Goal: Find specific page/section: Find specific page/section

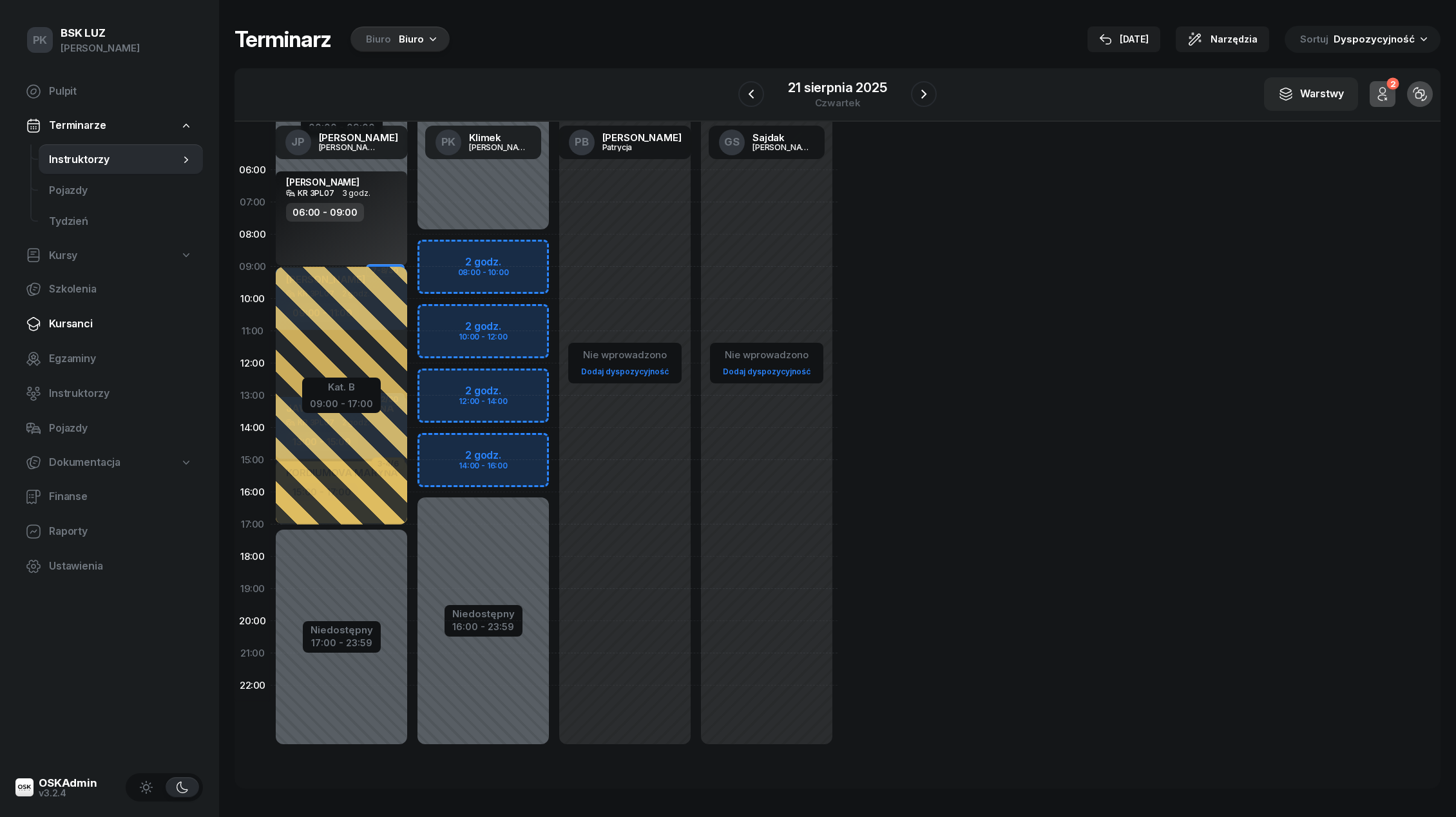
click at [76, 326] on span "Kursanci" at bounding box center [121, 323] width 144 height 17
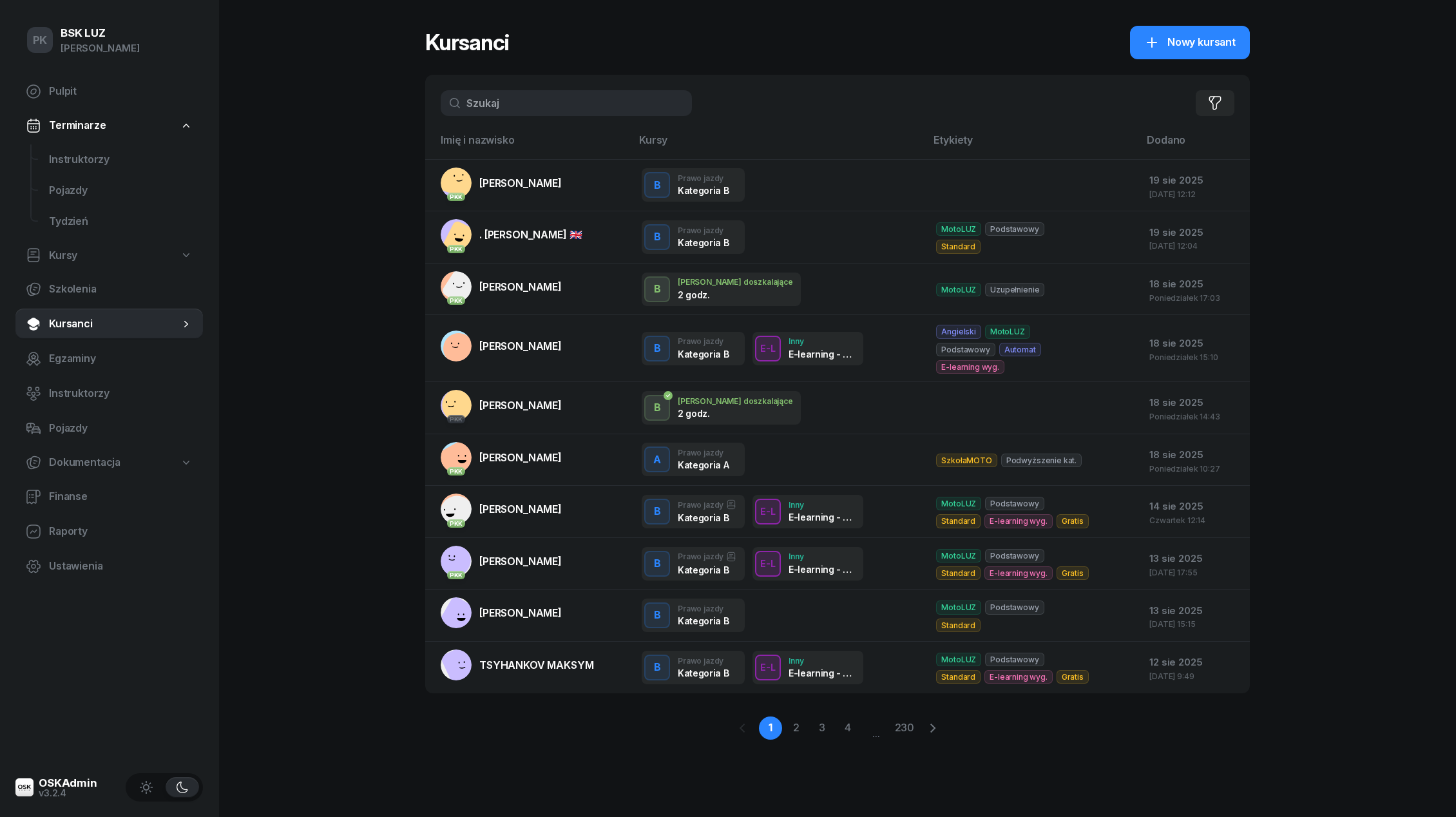
click at [523, 118] on div "Filtruj" at bounding box center [837, 103] width 825 height 57
click at [523, 108] on input "text" at bounding box center [566, 103] width 251 height 25
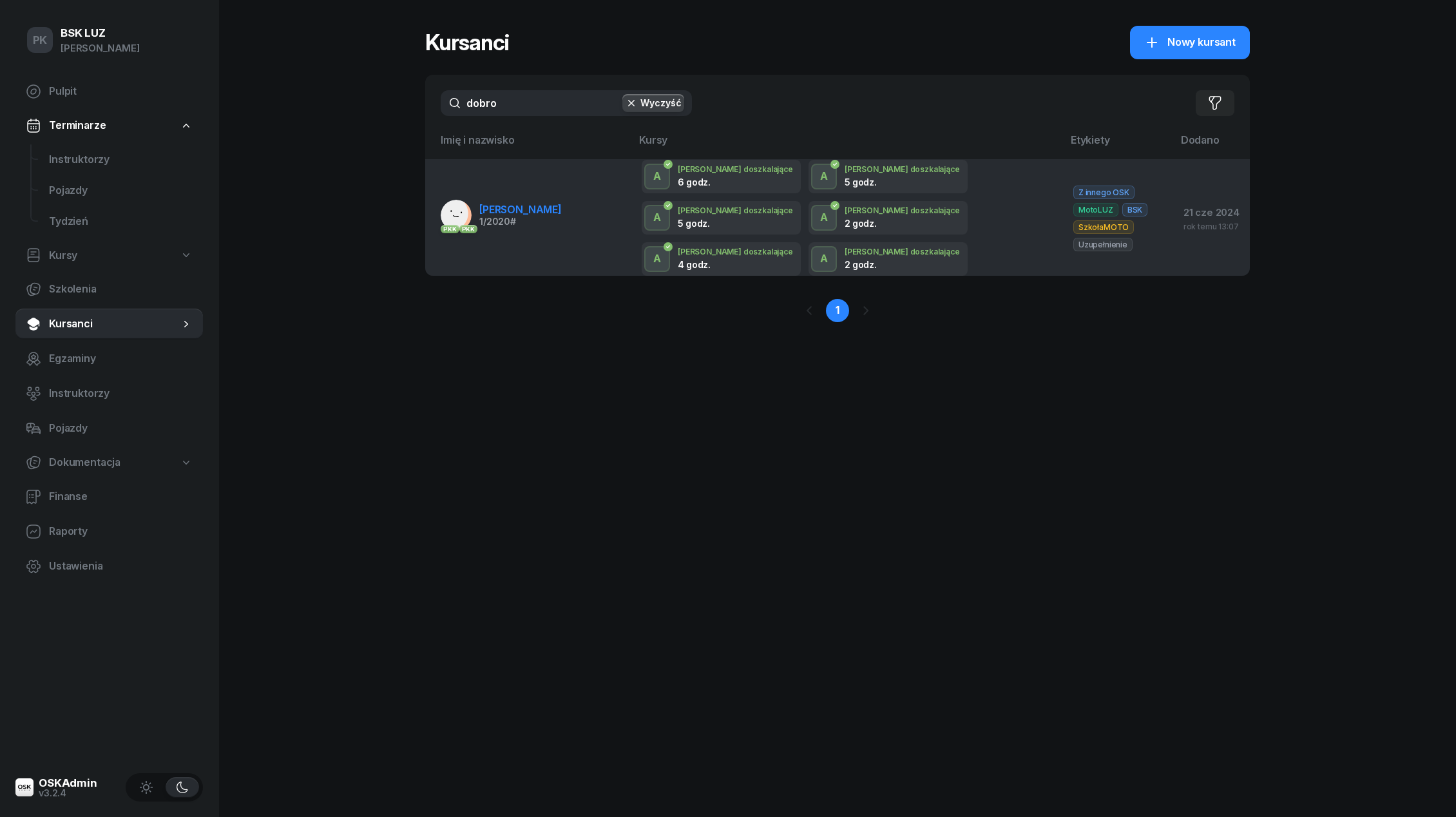
type input "dobro"
click at [561, 203] on span "[PERSON_NAME]" at bounding box center [521, 209] width 83 height 13
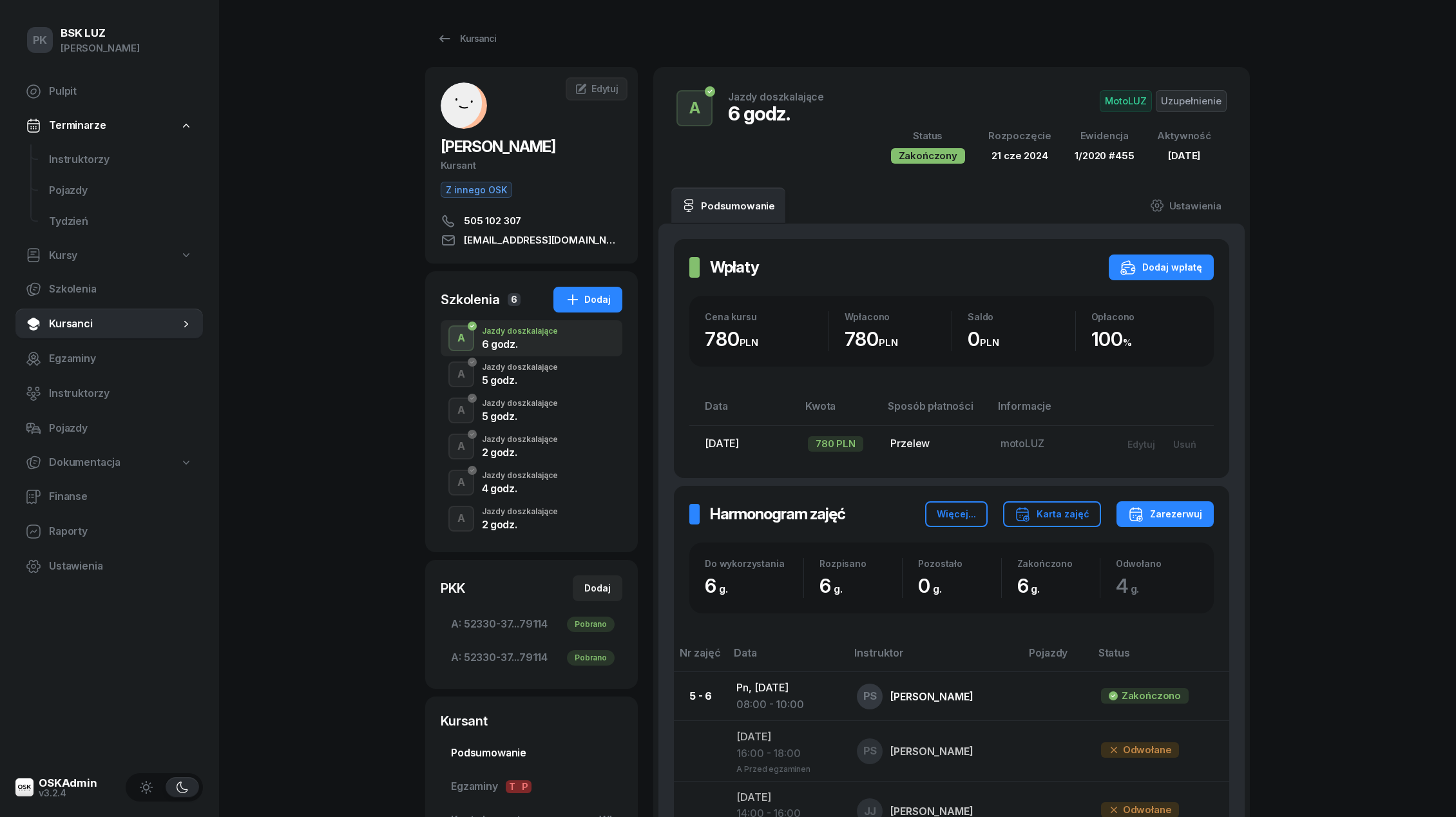
click at [489, 748] on span "Podsumowanie" at bounding box center [531, 753] width 161 height 17
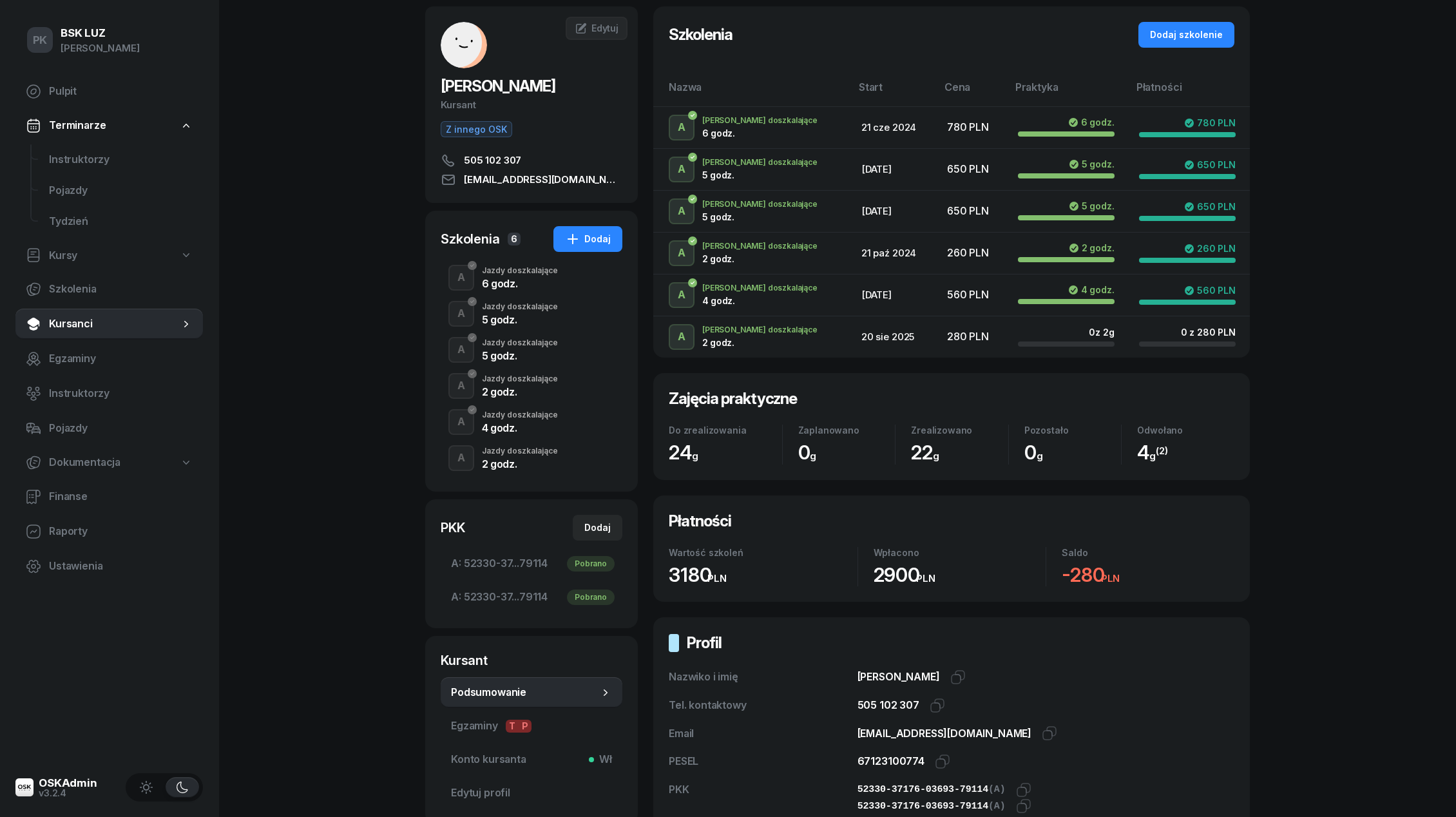
scroll to position [98, 0]
